Goal: Find specific page/section: Find specific page/section

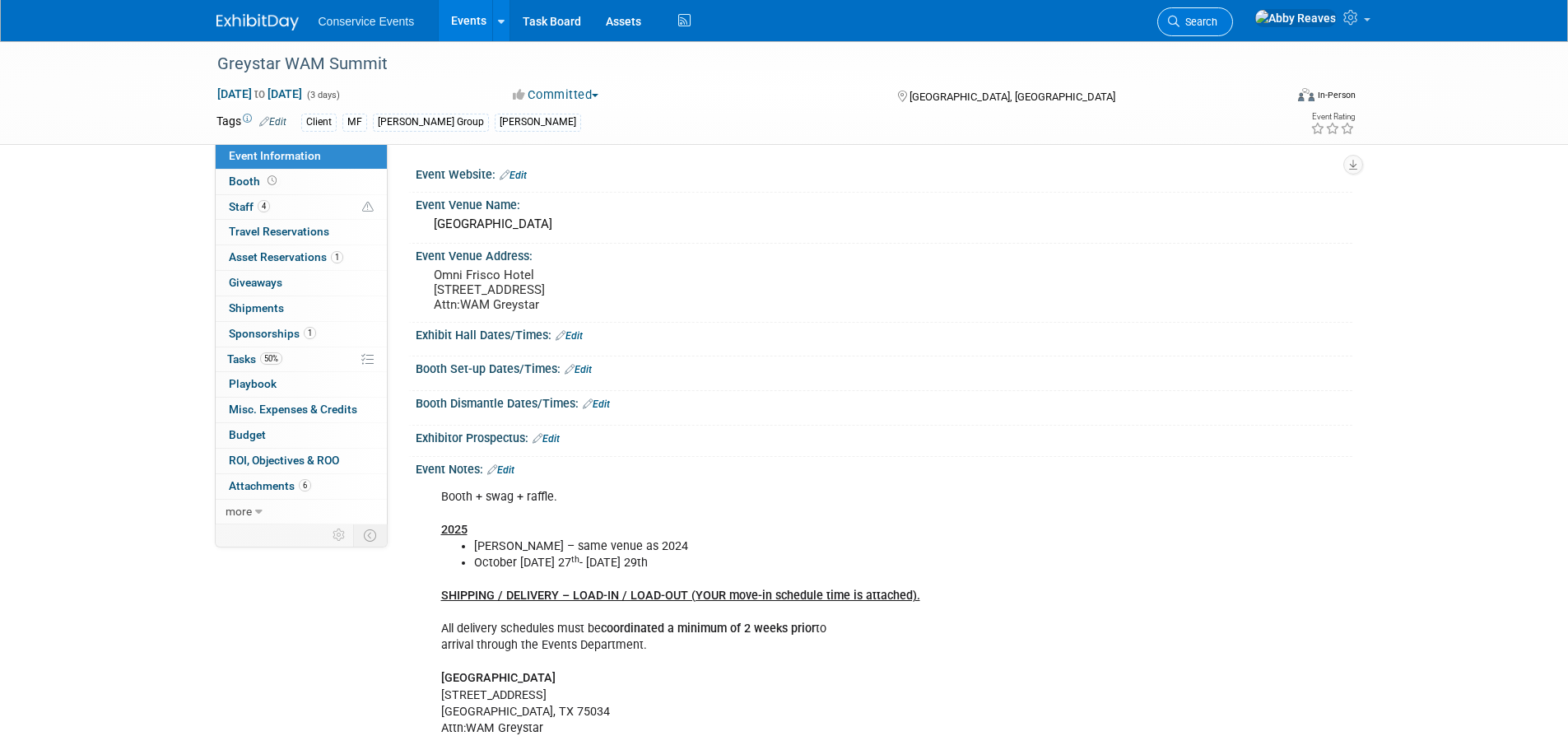
click at [1214, 20] on link "Search" at bounding box center [1195, 21] width 75 height 29
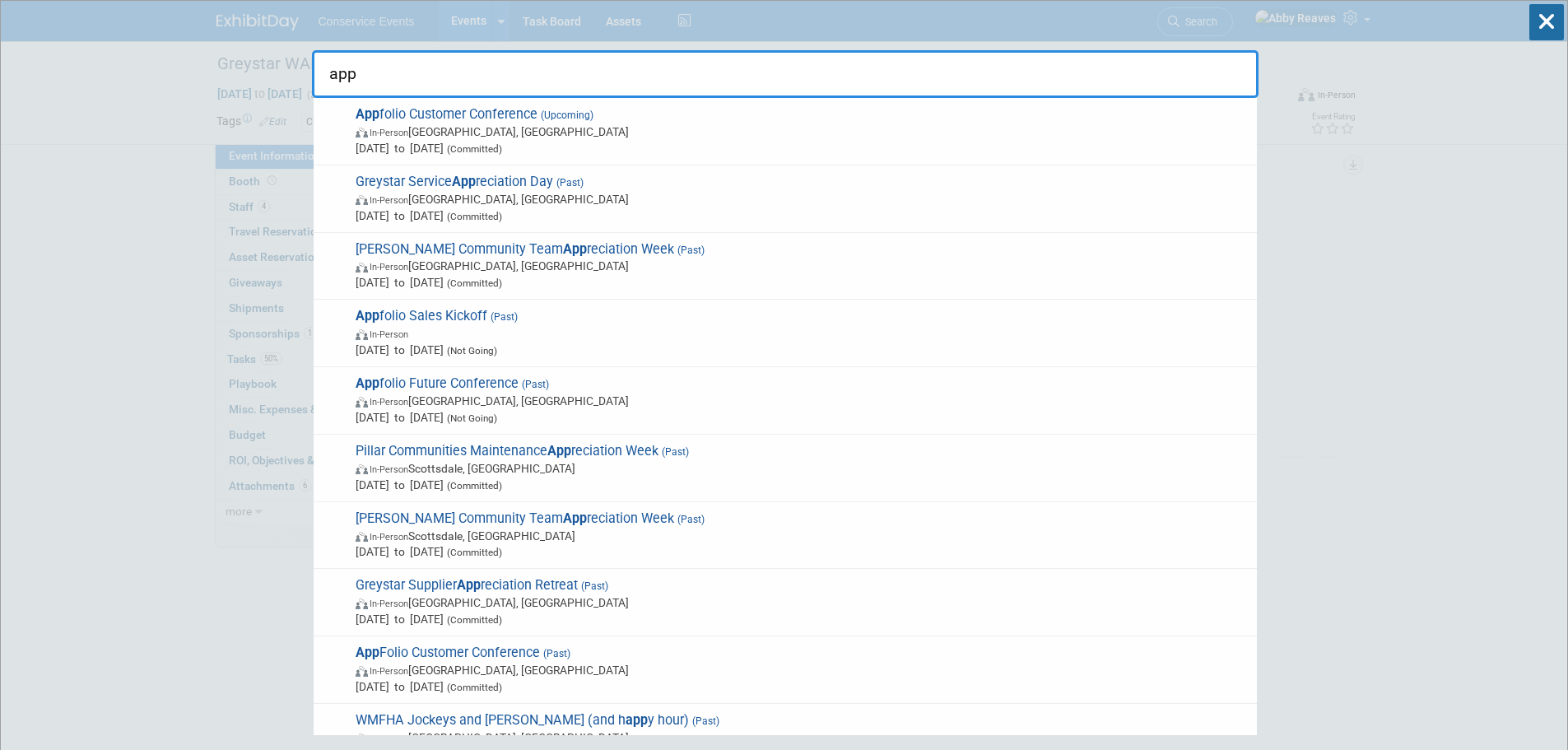
type input "app"
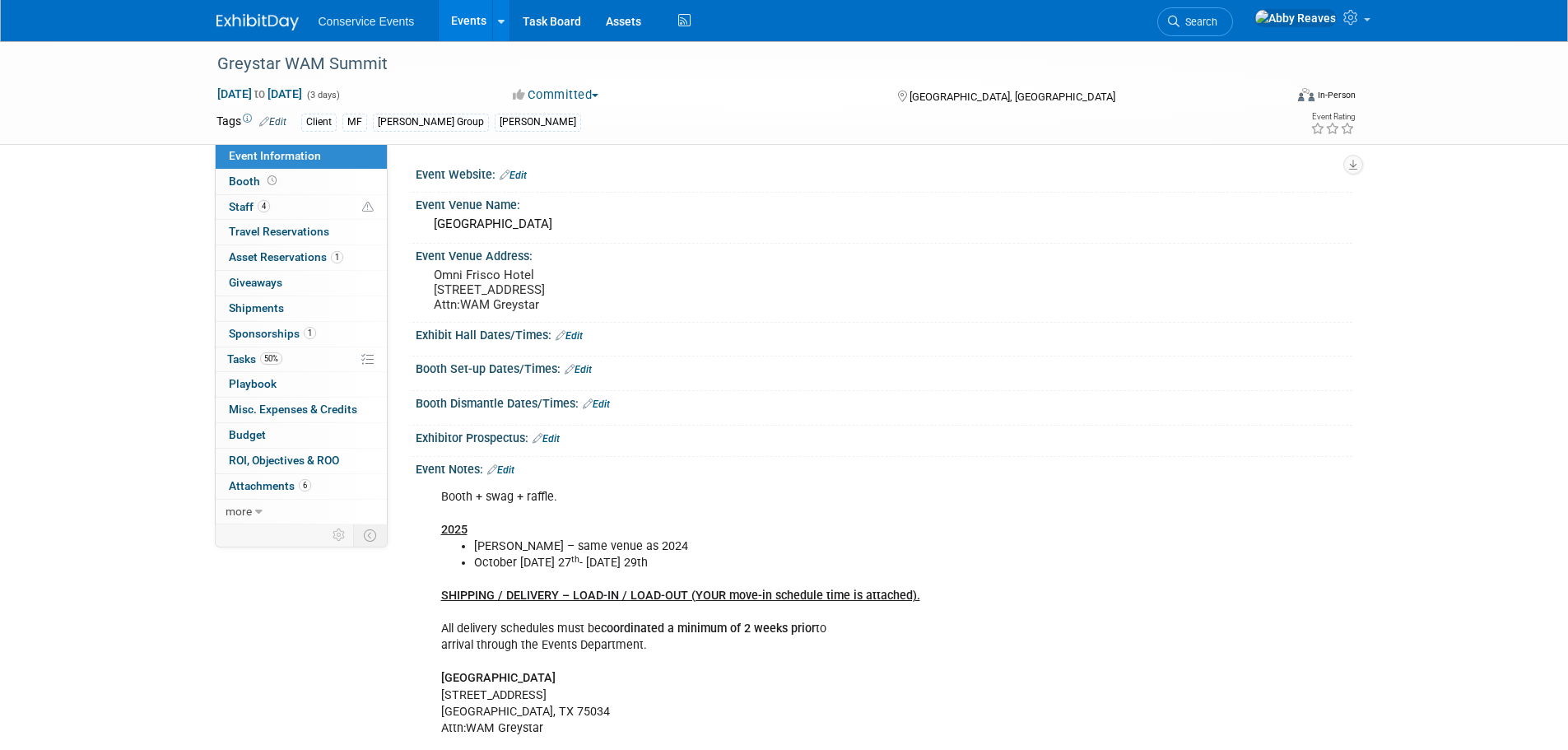
click at [471, 27] on link "Events" at bounding box center [468, 20] width 61 height 41
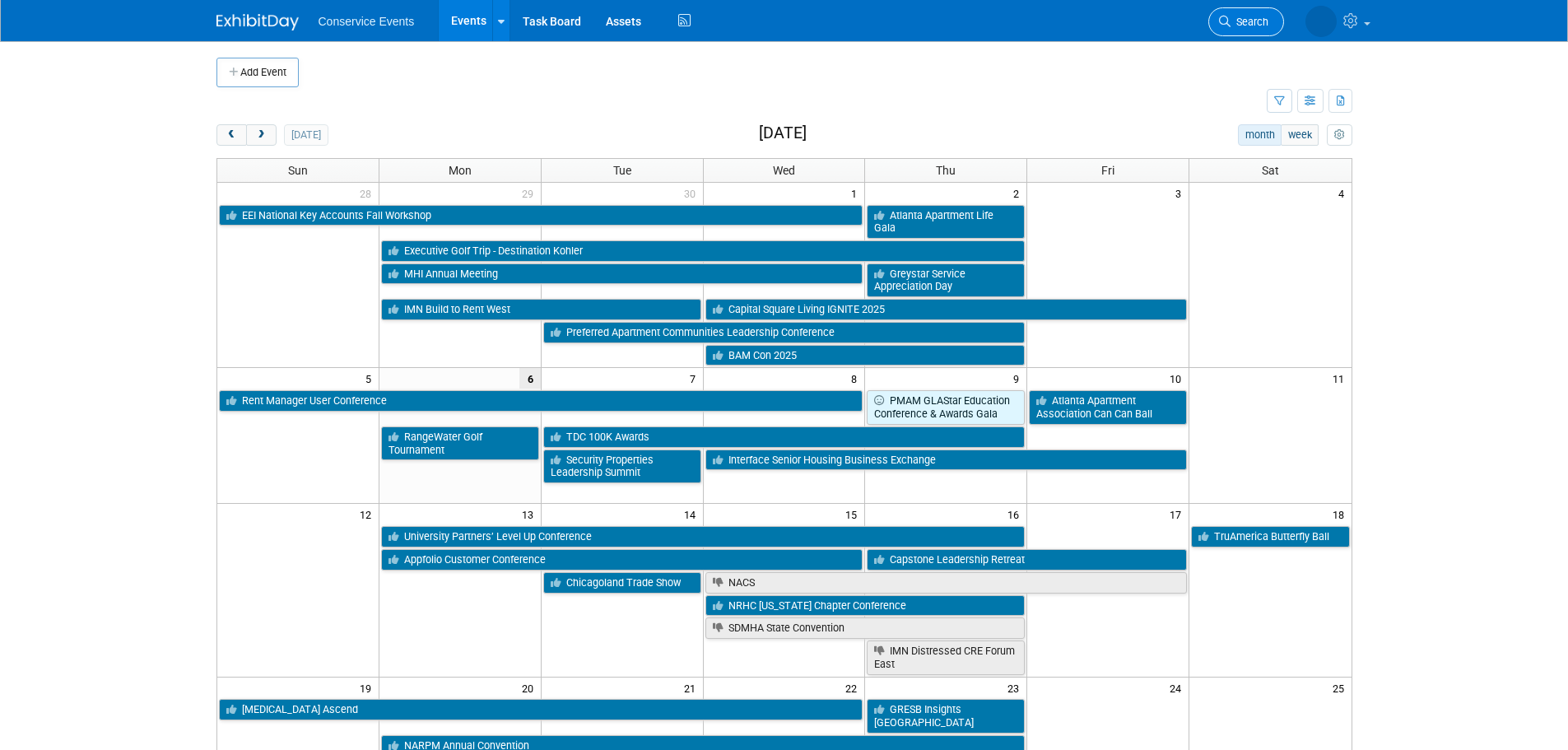
click at [1263, 24] on span "Search" at bounding box center [1250, 21] width 38 height 12
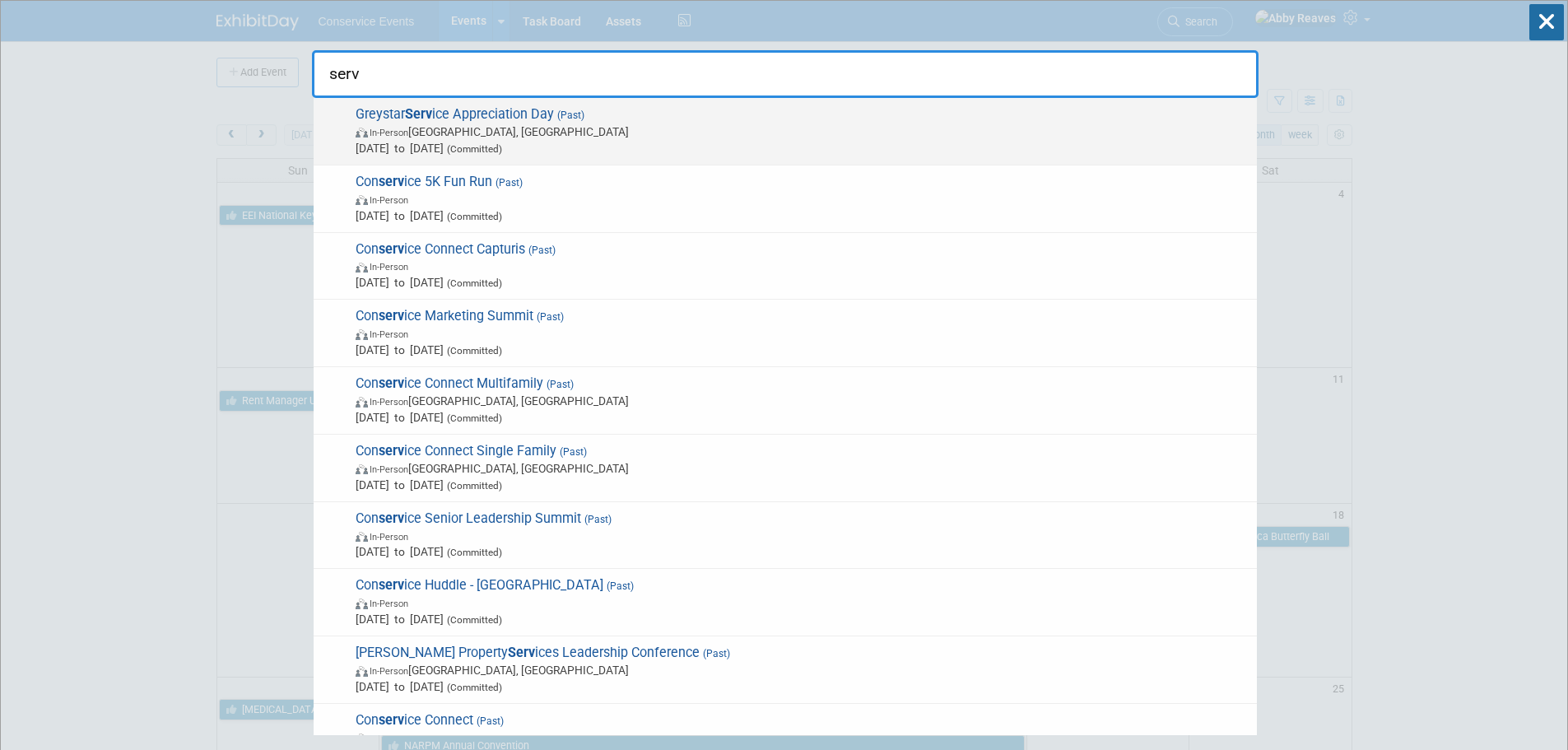
type input "serv"
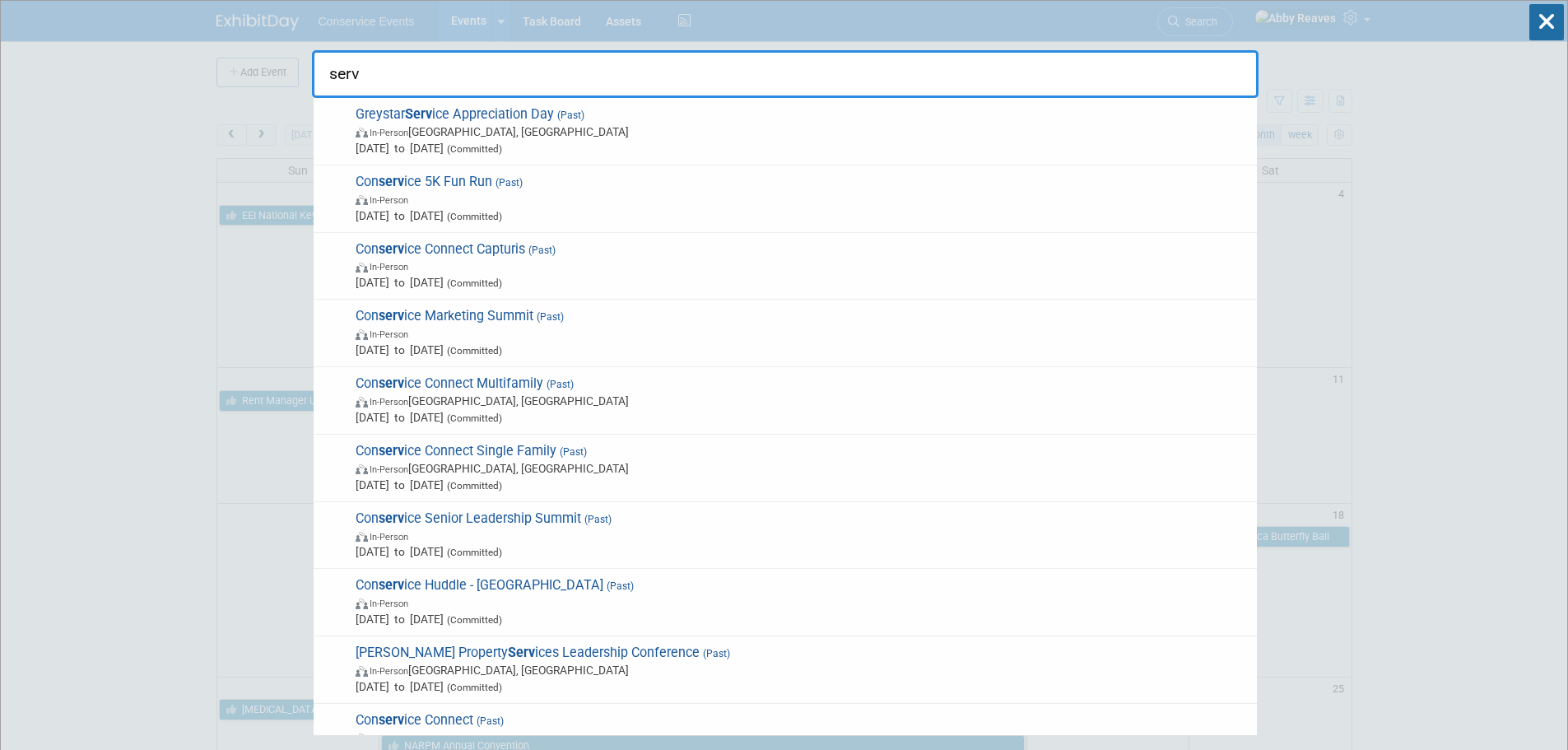
click at [621, 135] on span "In-Person Walnut Creek, CA" at bounding box center [802, 132] width 893 height 17
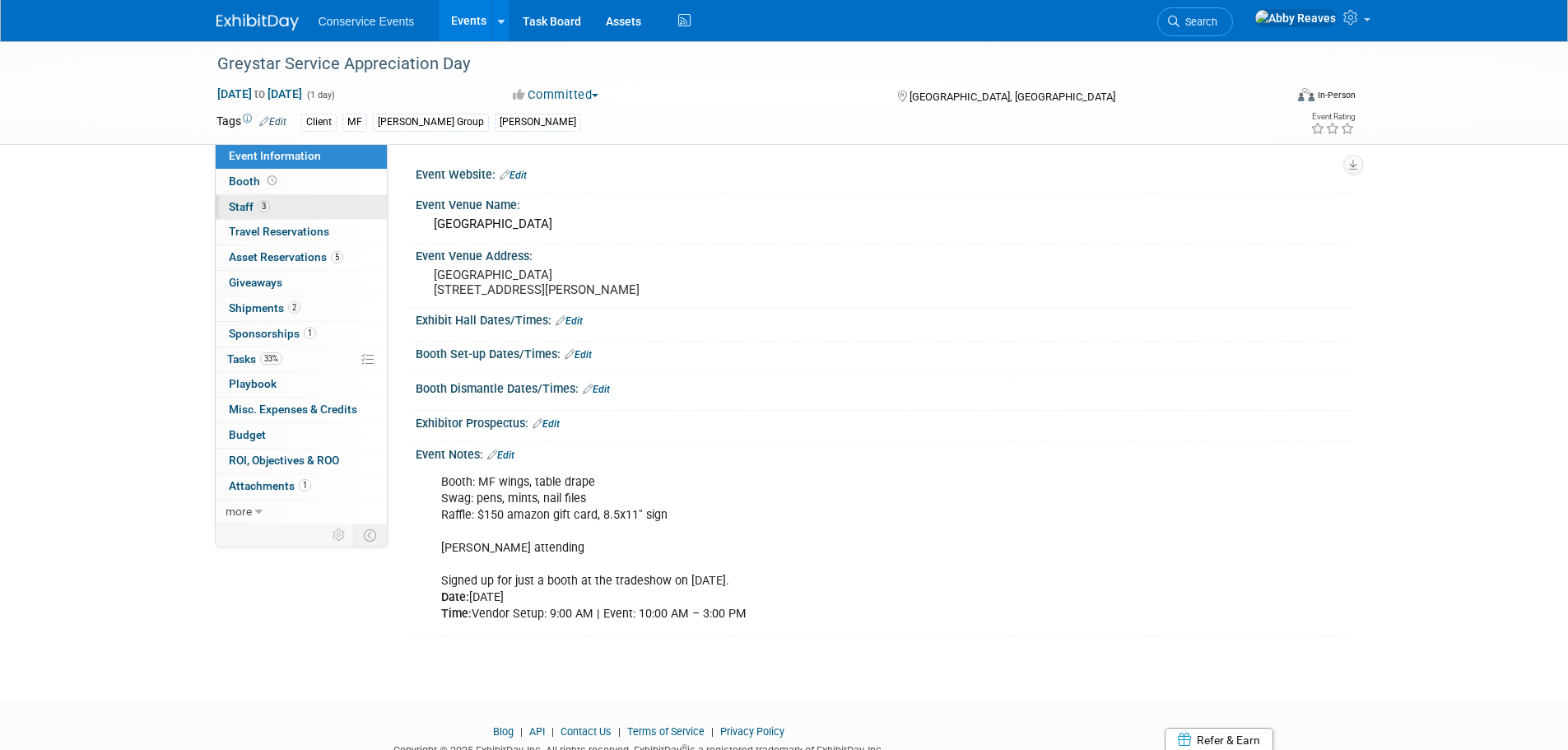
click at [245, 197] on link "3 Staff 3" at bounding box center [302, 208] width 171 height 25
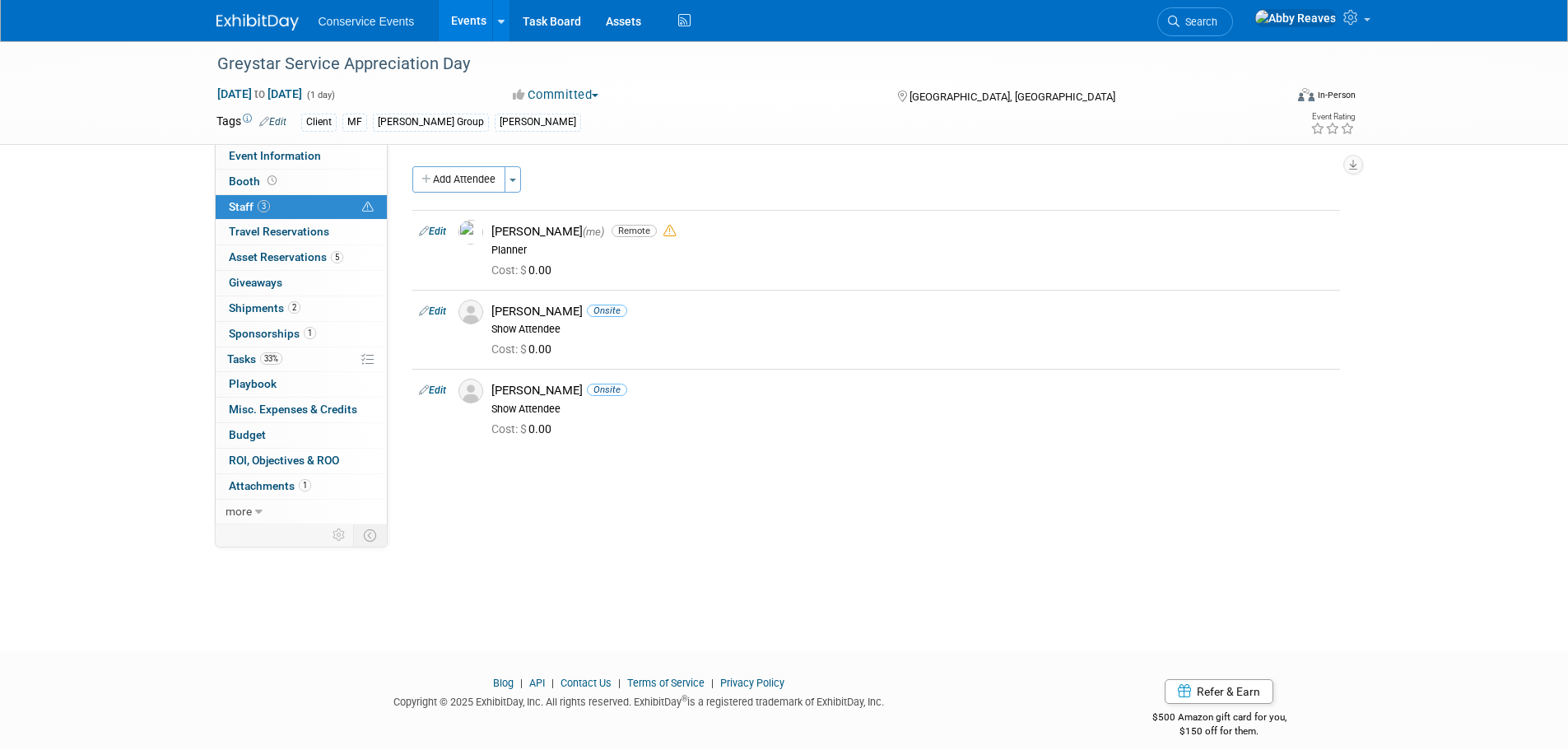
click at [448, 18] on link "Events" at bounding box center [468, 20] width 61 height 41
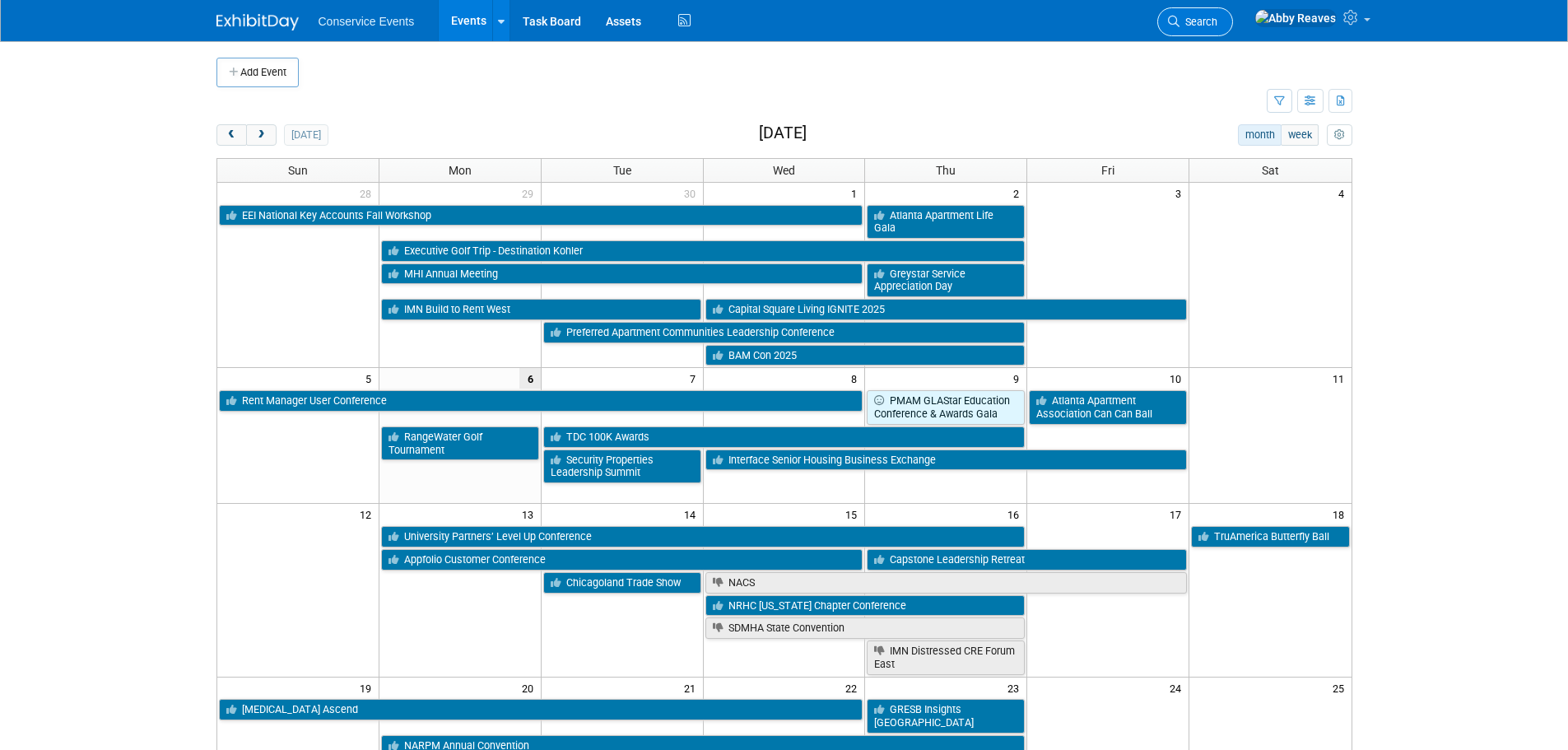
click at [1230, 15] on link "Search" at bounding box center [1195, 21] width 75 height 29
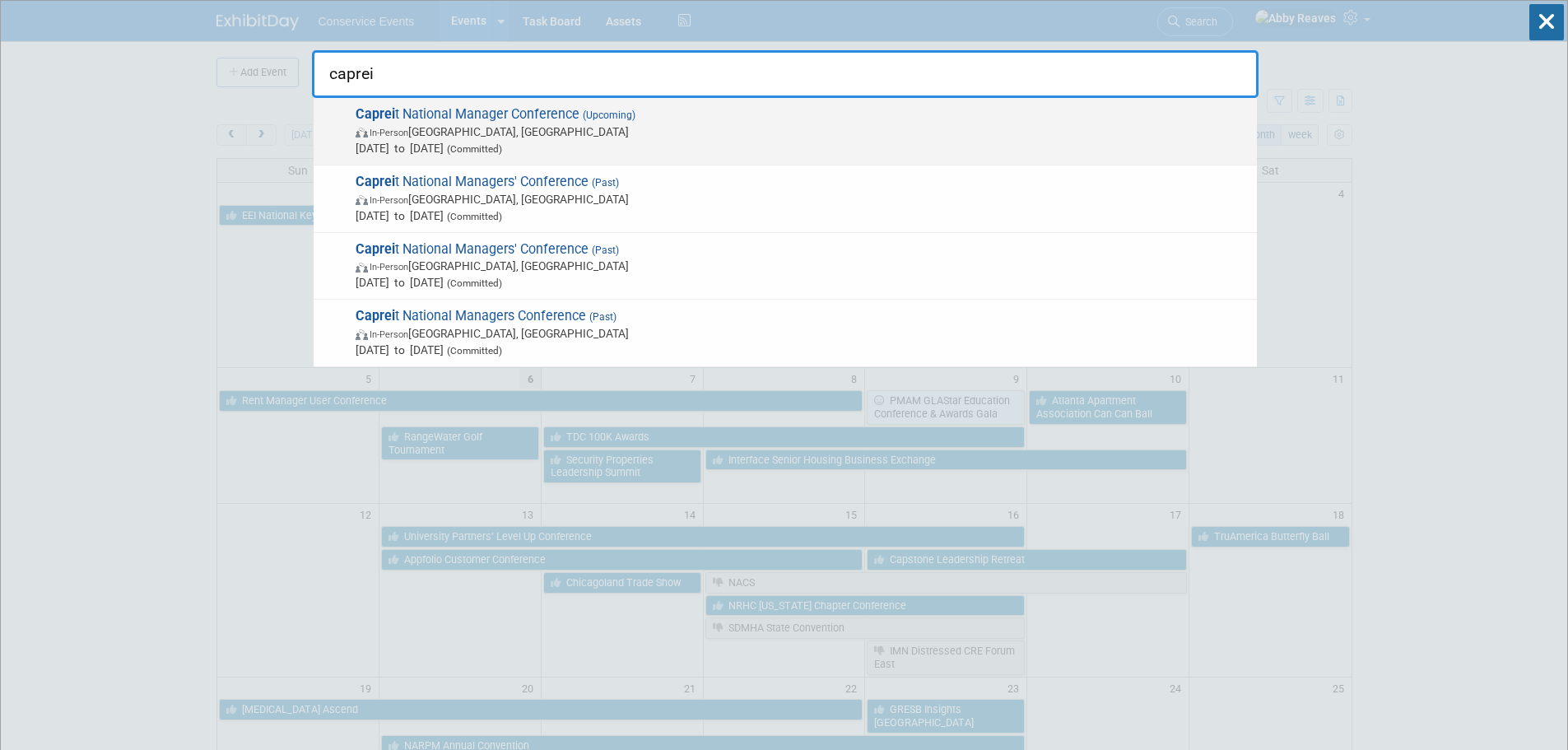
type input "caprei"
click at [787, 130] on span "In-Person Atlanta, GA" at bounding box center [802, 132] width 893 height 17
